Goal: Navigation & Orientation: Find specific page/section

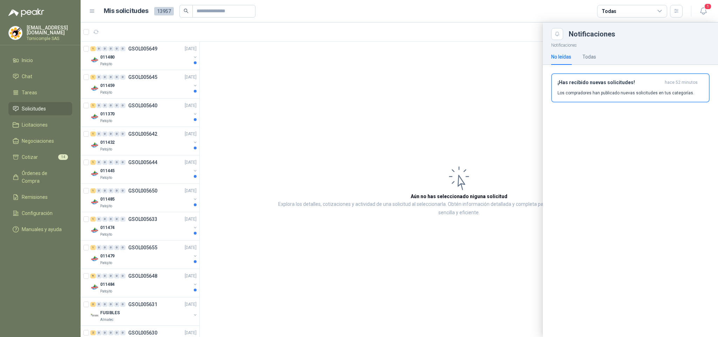
click at [160, 282] on div at bounding box center [399, 179] width 637 height 314
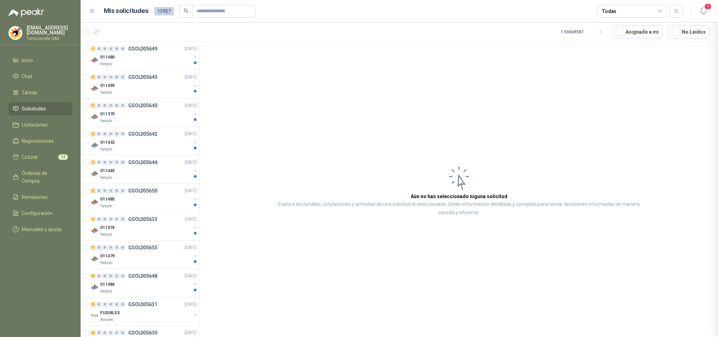
click at [160, 282] on div at bounding box center [399, 179] width 637 height 314
click at [161, 283] on div "011484" at bounding box center [145, 284] width 91 height 8
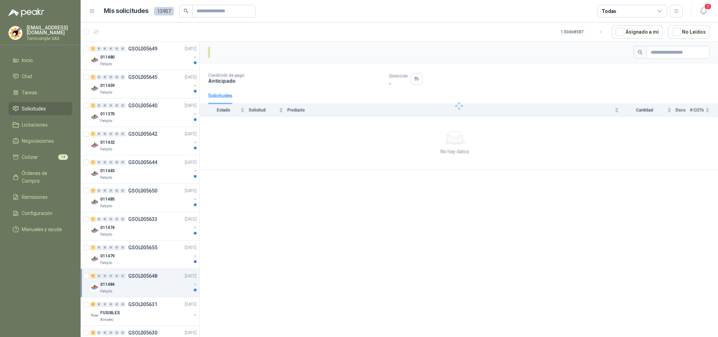
click at [153, 283] on div "011484" at bounding box center [145, 284] width 91 height 8
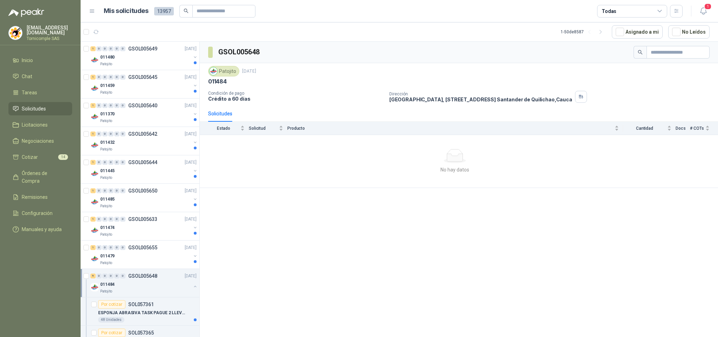
click at [153, 284] on div "011484" at bounding box center [145, 284] width 91 height 8
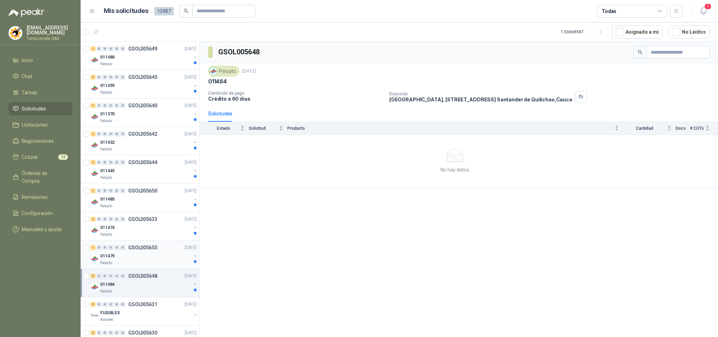
click at [151, 266] on div "Patojito" at bounding box center [145, 263] width 91 height 6
click at [148, 278] on p "GSOL005648" at bounding box center [142, 275] width 29 height 5
click at [150, 259] on div "011479" at bounding box center [145, 256] width 91 height 8
click at [152, 240] on div "1 0 0 0 0 0 GSOL005633 [DATE] 011474 Patojito" at bounding box center [140, 226] width 119 height 28
click at [153, 228] on div "011474" at bounding box center [145, 227] width 91 height 8
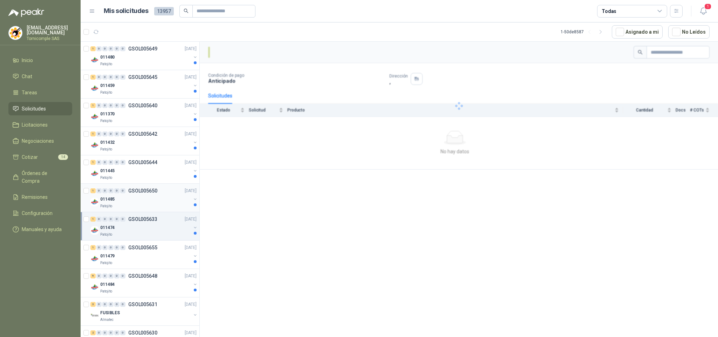
click at [153, 190] on p "GSOL005650" at bounding box center [142, 190] width 29 height 5
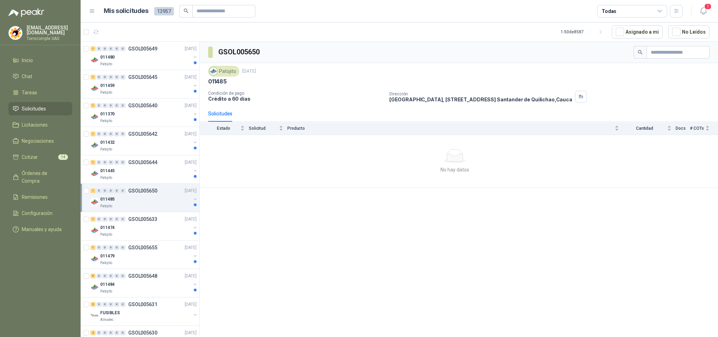
click at [166, 208] on div "Patojito" at bounding box center [145, 206] width 91 height 6
click at [162, 170] on div "011445" at bounding box center [145, 170] width 91 height 8
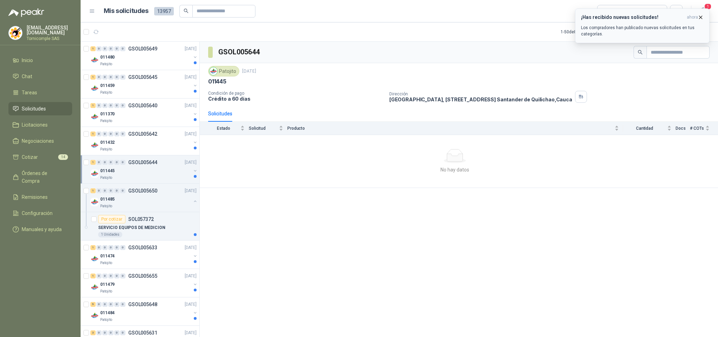
click at [696, 17] on span "ahora" at bounding box center [692, 17] width 11 height 6
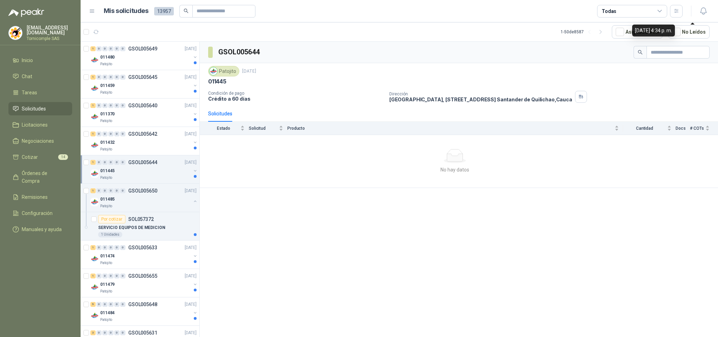
drag, startPoint x: 704, startPoint y: 11, endPoint x: 684, endPoint y: 13, distance: 19.4
click at [703, 11] on icon "button" at bounding box center [703, 11] width 9 height 9
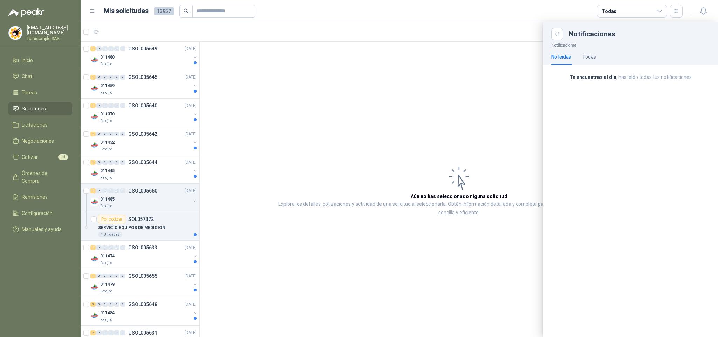
click at [164, 252] on div at bounding box center [399, 179] width 637 height 314
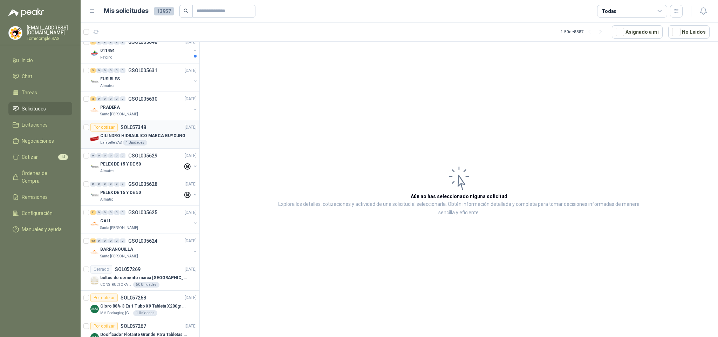
scroll to position [263, 0]
click at [158, 54] on div "011484" at bounding box center [145, 50] width 91 height 8
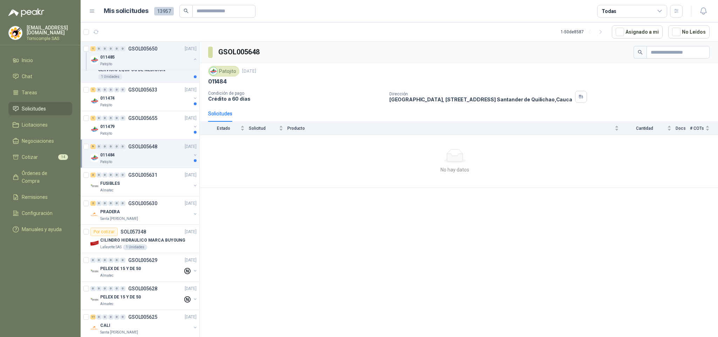
scroll to position [144, 0]
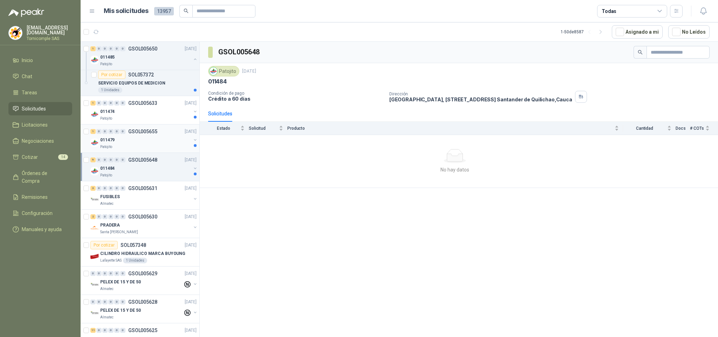
click at [158, 143] on div "011479" at bounding box center [145, 140] width 91 height 8
click at [149, 166] on div "011484" at bounding box center [145, 168] width 91 height 8
click at [149, 146] on div "Patojito" at bounding box center [145, 147] width 91 height 6
click at [147, 116] on div "011474" at bounding box center [145, 111] width 91 height 8
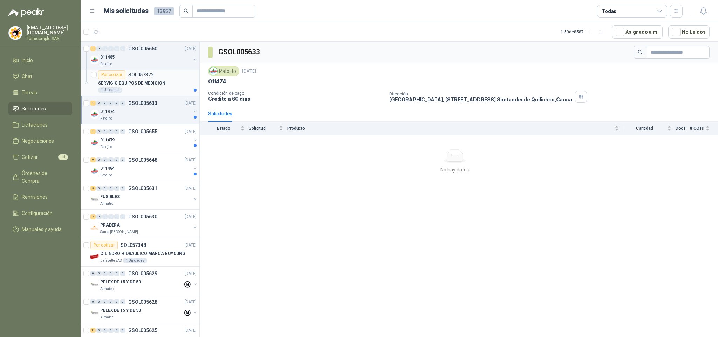
click at [144, 86] on p "SERVICIO EQUIPOS DE MEDICION" at bounding box center [131, 83] width 67 height 7
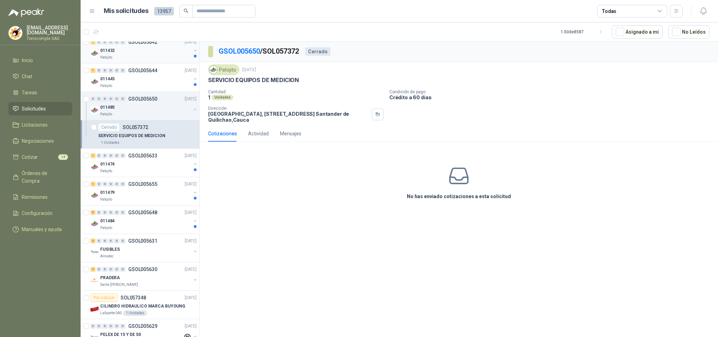
scroll to position [39, 0]
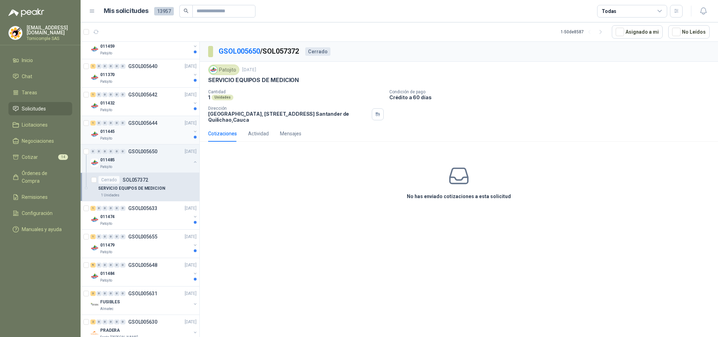
click at [158, 128] on div "011445" at bounding box center [145, 131] width 91 height 8
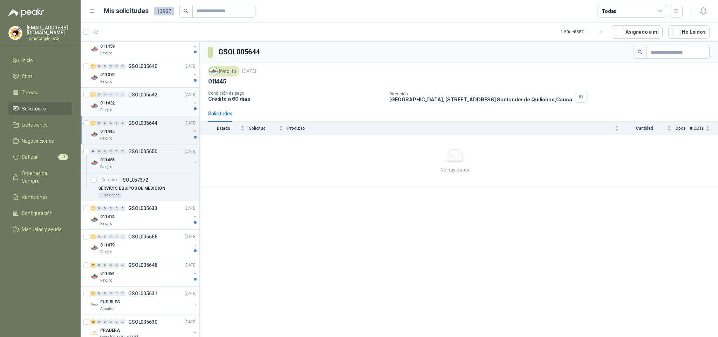
click at [151, 111] on div "Patojito" at bounding box center [145, 110] width 91 height 6
click at [164, 120] on div "1 0 0 0 0 0 GSOL005644 [DATE]" at bounding box center [144, 123] width 108 height 8
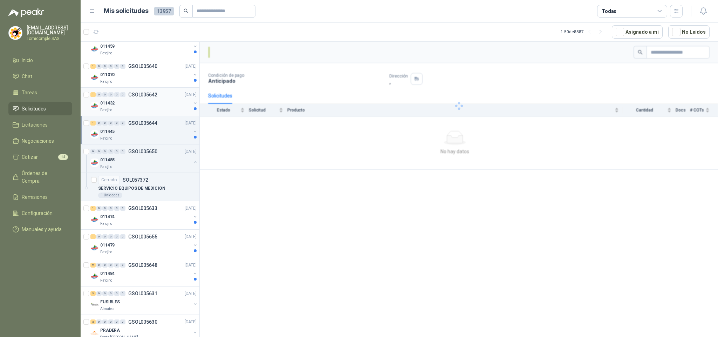
click at [142, 93] on p "GSOL005642" at bounding box center [142, 94] width 29 height 5
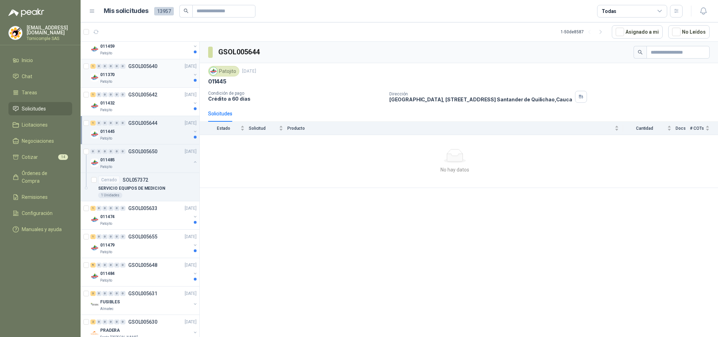
click at [134, 67] on p "GSOL005640" at bounding box center [142, 66] width 29 height 5
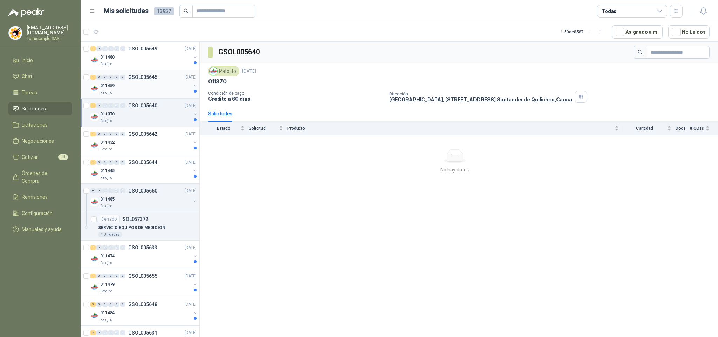
click at [141, 80] on p "GSOL005645" at bounding box center [142, 77] width 29 height 5
click at [144, 83] on div "011459" at bounding box center [145, 85] width 91 height 8
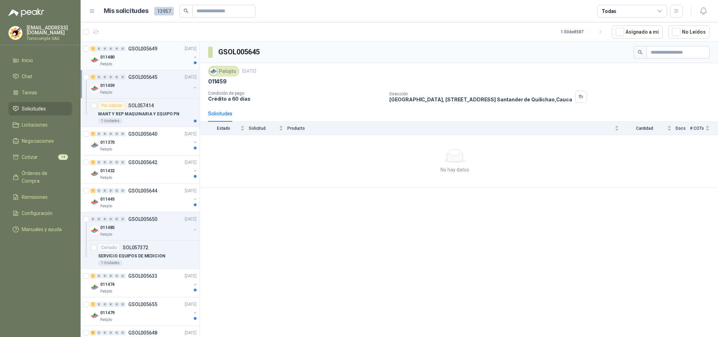
click at [146, 58] on div "011480" at bounding box center [145, 57] width 91 height 8
click at [153, 138] on div "1 0 0 0 0 0 GSOL005640 [DATE]" at bounding box center [144, 134] width 108 height 8
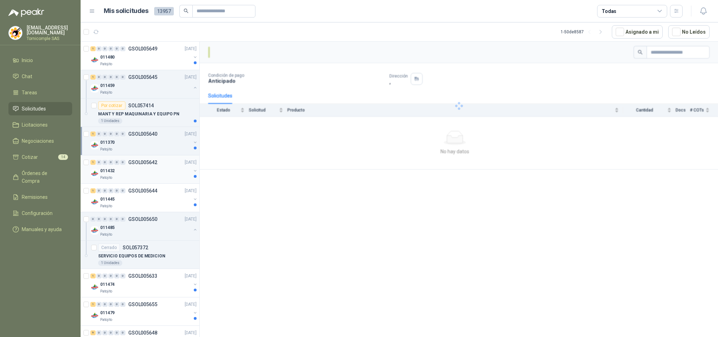
click at [144, 170] on div "011432" at bounding box center [145, 170] width 91 height 8
click at [152, 202] on div "011445" at bounding box center [145, 199] width 91 height 8
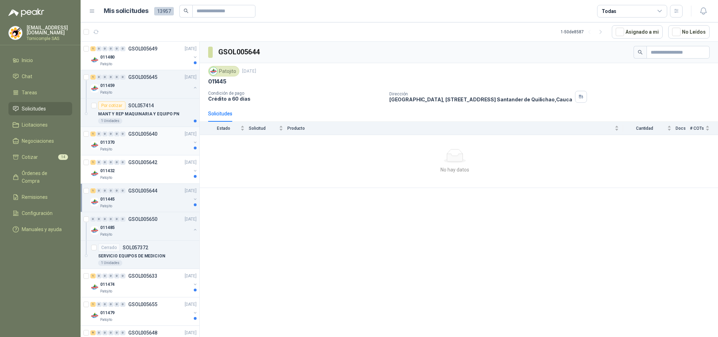
click at [135, 140] on div "011370" at bounding box center [145, 142] width 91 height 8
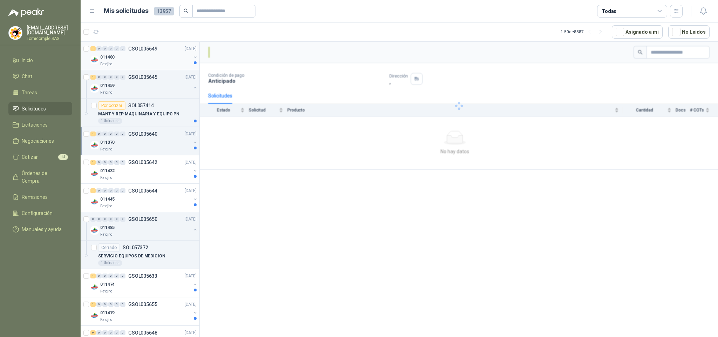
click at [124, 55] on div "011480" at bounding box center [145, 57] width 91 height 8
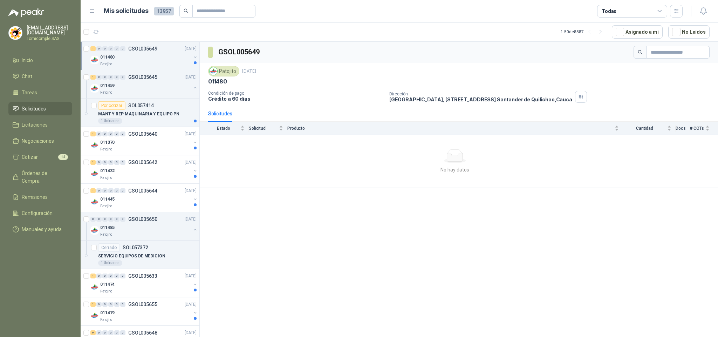
click at [42, 102] on link "Solicitudes" at bounding box center [40, 108] width 64 height 13
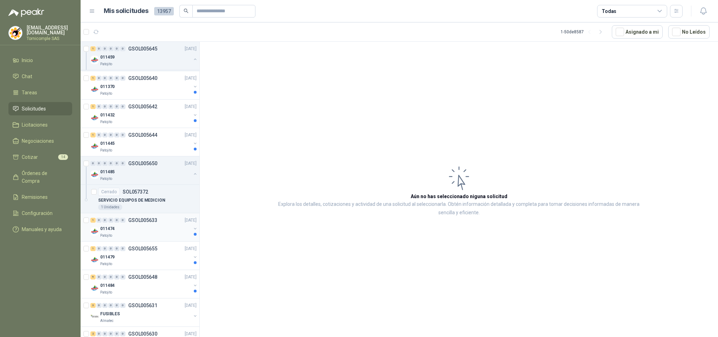
scroll to position [105, 0]
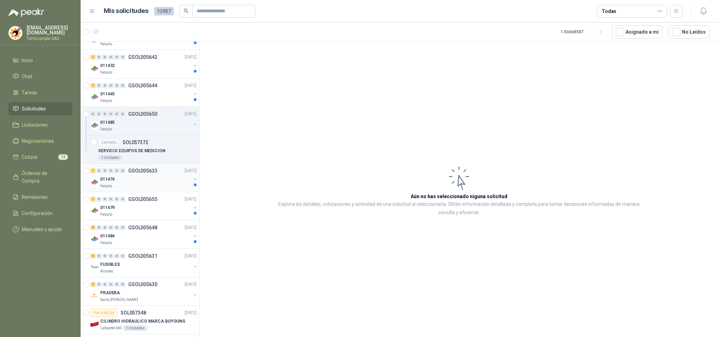
click at [165, 178] on div "011474" at bounding box center [145, 179] width 91 height 8
click at [166, 212] on div "011479" at bounding box center [145, 207] width 91 height 8
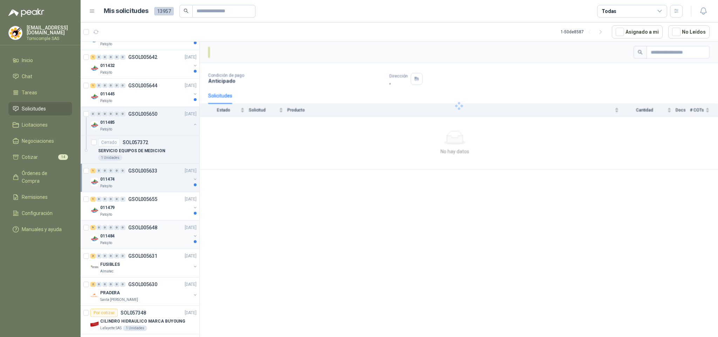
click at [166, 239] on div "011484" at bounding box center [145, 236] width 91 height 8
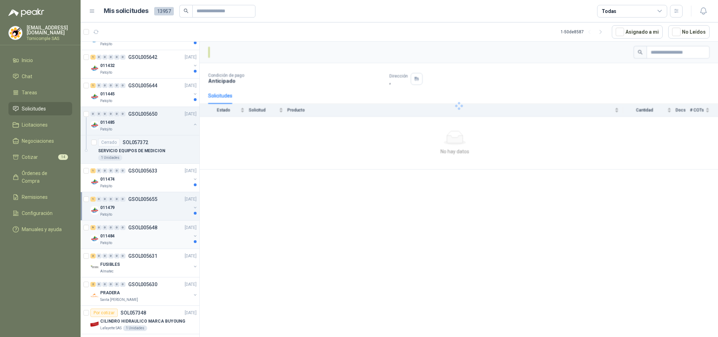
scroll to position [210, 0]
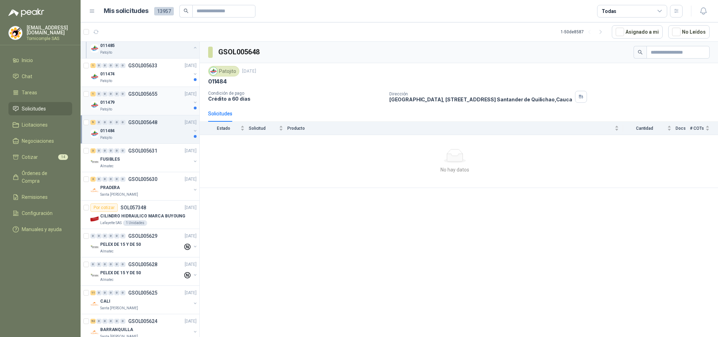
click at [144, 96] on p "GSOL005655" at bounding box center [142, 93] width 29 height 5
click at [140, 74] on div "011474" at bounding box center [145, 74] width 91 height 8
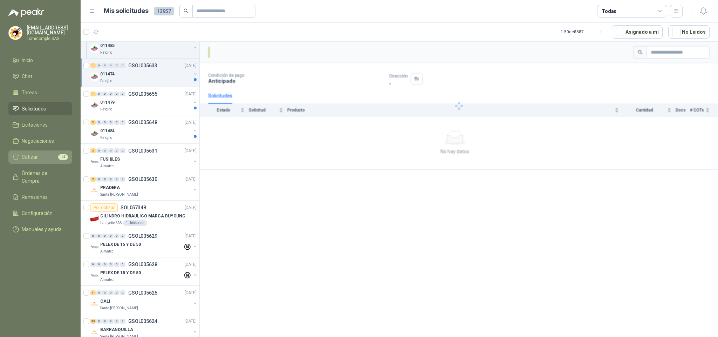
click at [30, 160] on link "Cotizar 14" at bounding box center [40, 156] width 64 height 13
